Goal: Information Seeking & Learning: Compare options

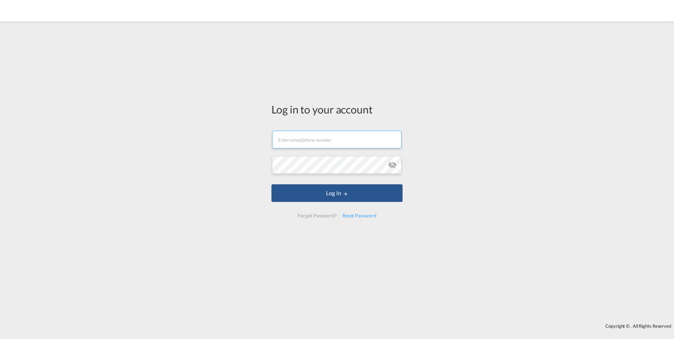
click at [334, 136] on input "text" at bounding box center [336, 140] width 129 height 18
